Goal: Task Accomplishment & Management: Use online tool/utility

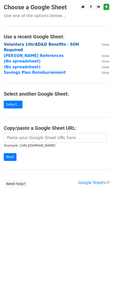
click at [58, 44] on strong "Voluntary Life/AD&D Benefits - SOH Required" at bounding box center [42, 47] width 76 height 10
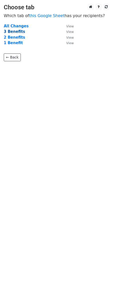
click at [9, 30] on strong "3 Benefits" at bounding box center [14, 31] width 21 height 5
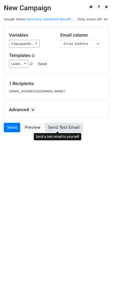
click at [56, 125] on link "Send Test Email" at bounding box center [64, 128] width 38 height 10
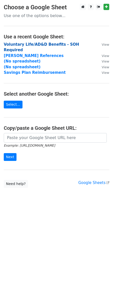
click at [67, 44] on strong "Voluntary Life/AD&D Benefits - SOH Required" at bounding box center [42, 47] width 76 height 10
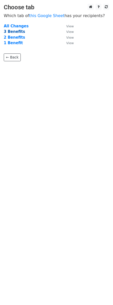
click at [13, 31] on strong "3 Benefits" at bounding box center [14, 31] width 21 height 5
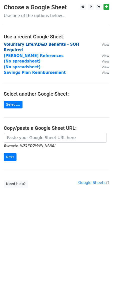
click at [48, 43] on strong "Voluntary Life/AD&D Benefits - SOH Required" at bounding box center [42, 47] width 76 height 10
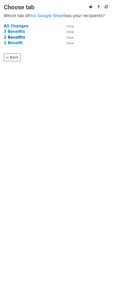
click at [14, 36] on strong "2 Benefits" at bounding box center [14, 37] width 21 height 5
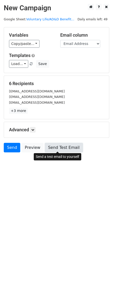
click at [62, 148] on link "Send Test Email" at bounding box center [64, 148] width 38 height 10
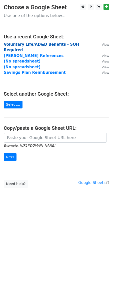
click at [35, 43] on strong "Voluntary Life/AD&D Benefits - SOH Required" at bounding box center [42, 47] width 76 height 10
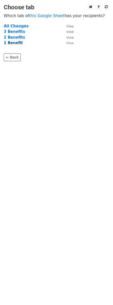
click at [14, 43] on strong "1 Benefit" at bounding box center [13, 43] width 19 height 5
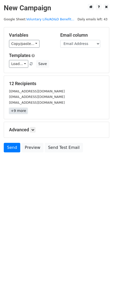
click at [19, 110] on link "+9 more" at bounding box center [18, 111] width 19 height 6
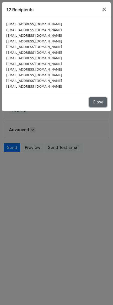
click at [100, 101] on button "Close" at bounding box center [99, 102] width 18 height 10
